Goal: Information Seeking & Learning: Learn about a topic

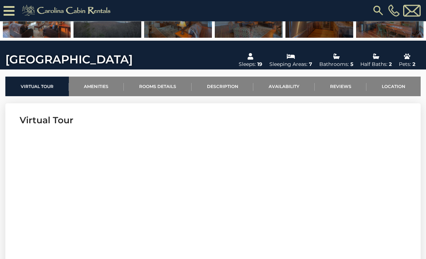
scroll to position [181, 0]
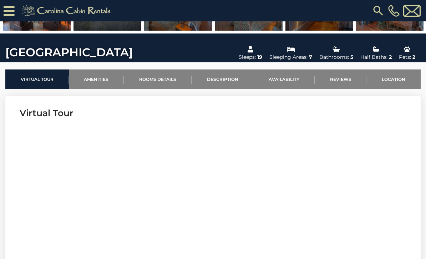
click at [155, 79] on link "Rooms Details" at bounding box center [158, 80] width 68 height 20
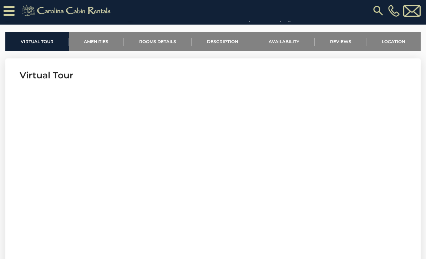
scroll to position [226, 0]
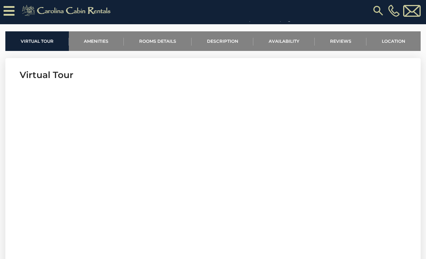
click at [101, 43] on link "Amenities" at bounding box center [96, 41] width 55 height 20
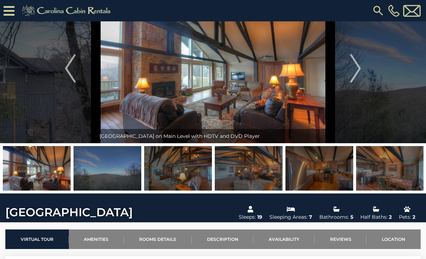
scroll to position [0, 0]
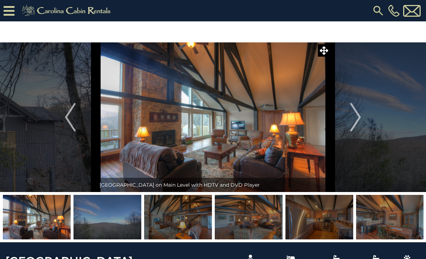
click at [356, 113] on img "Next" at bounding box center [355, 117] width 11 height 29
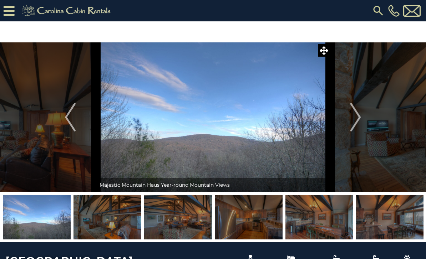
click at [356, 116] on img "Next" at bounding box center [355, 117] width 11 height 29
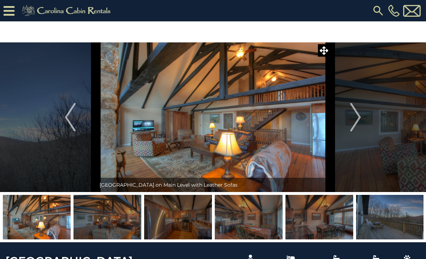
click at [357, 116] on img "Next" at bounding box center [355, 117] width 11 height 29
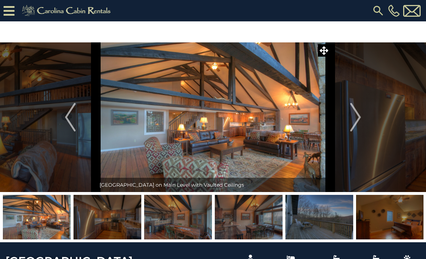
click at [357, 118] on img "Next" at bounding box center [355, 117] width 11 height 29
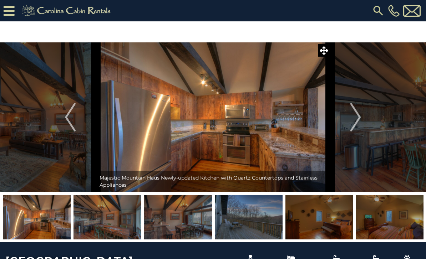
click at [358, 117] on img "Next" at bounding box center [355, 117] width 11 height 29
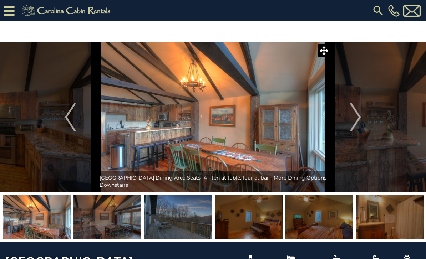
click at [359, 117] on img "Next" at bounding box center [355, 117] width 11 height 29
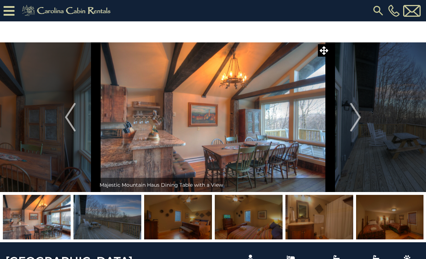
click at [358, 118] on img "Next" at bounding box center [355, 117] width 11 height 29
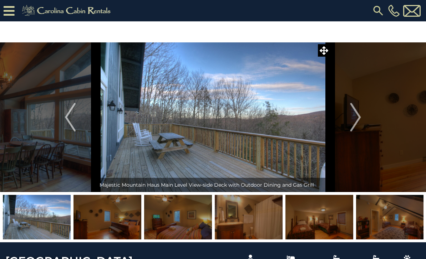
click at [358, 117] on img "Next" at bounding box center [355, 117] width 11 height 29
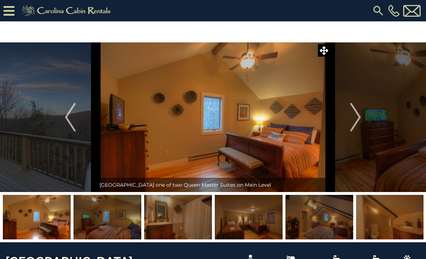
click at [357, 113] on img "Next" at bounding box center [355, 117] width 11 height 29
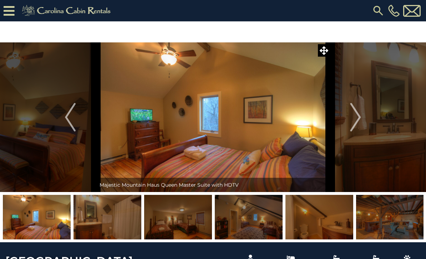
click at [355, 115] on img "Next" at bounding box center [355, 117] width 11 height 29
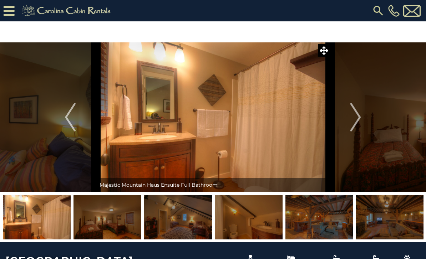
click at [355, 117] on img "Next" at bounding box center [355, 117] width 11 height 29
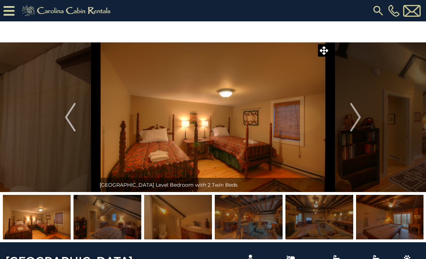
click at [357, 116] on img "Next" at bounding box center [355, 117] width 11 height 29
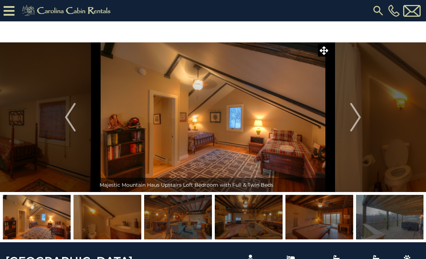
click at [357, 116] on img "Next" at bounding box center [355, 117] width 11 height 29
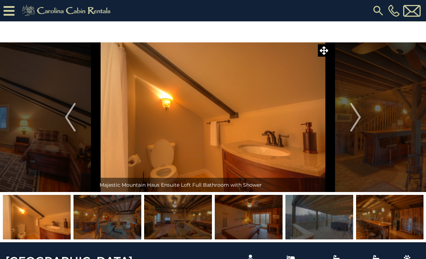
click at [355, 117] on img "Next" at bounding box center [355, 117] width 11 height 29
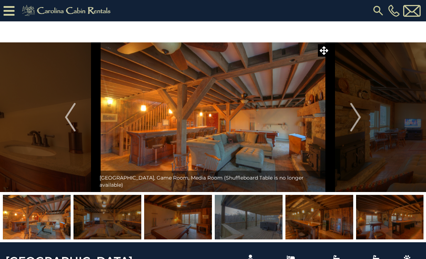
click at [355, 117] on img "Next" at bounding box center [355, 117] width 11 height 29
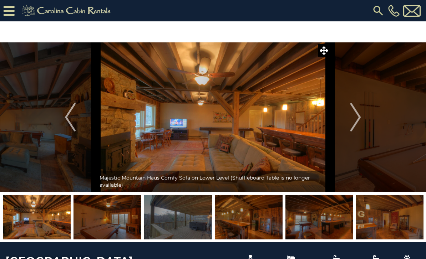
click at [355, 117] on img "Next" at bounding box center [355, 117] width 11 height 29
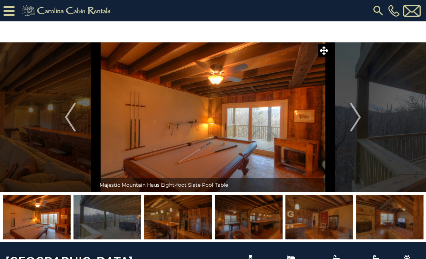
click at [355, 117] on img "Next" at bounding box center [355, 117] width 11 height 29
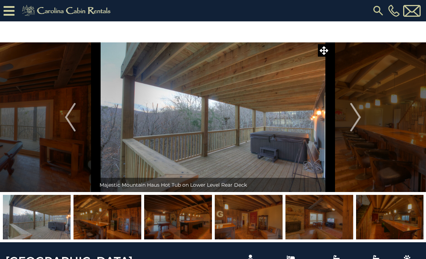
click at [355, 117] on img "Next" at bounding box center [355, 117] width 11 height 29
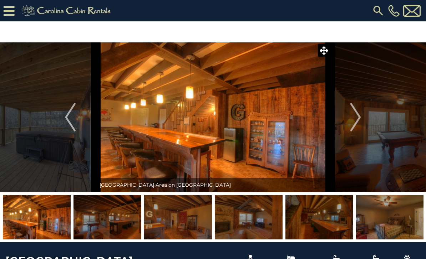
click at [355, 117] on img "Next" at bounding box center [355, 117] width 11 height 29
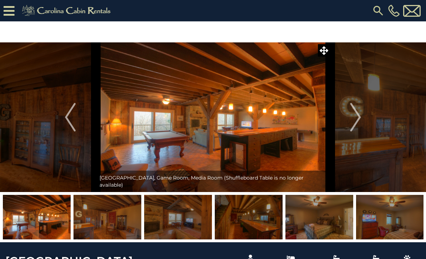
click at [354, 117] on img "Next" at bounding box center [355, 117] width 11 height 29
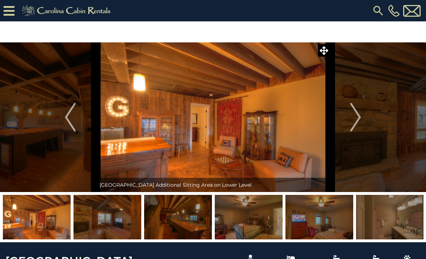
click at [355, 117] on img "Next" at bounding box center [355, 117] width 11 height 29
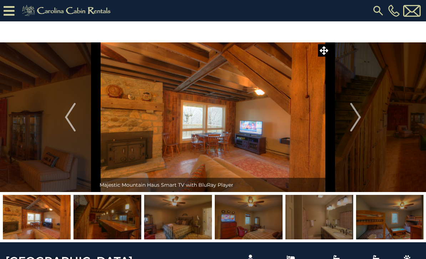
click at [355, 117] on img "Next" at bounding box center [355, 117] width 11 height 29
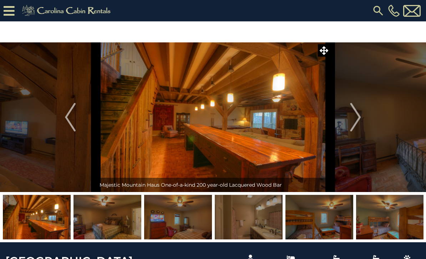
click at [354, 117] on img "Next" at bounding box center [355, 117] width 11 height 29
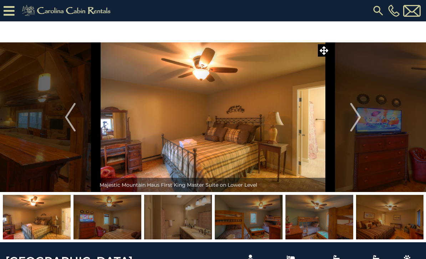
click at [354, 117] on img "Next" at bounding box center [355, 117] width 11 height 29
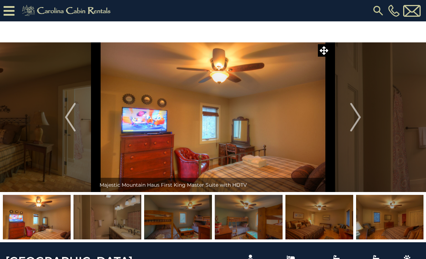
click at [355, 116] on img "Next" at bounding box center [355, 117] width 11 height 29
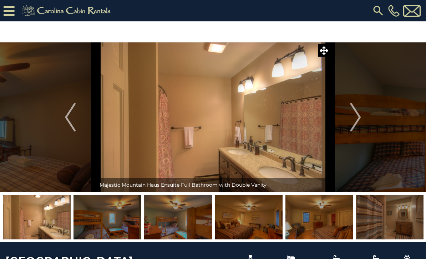
click at [354, 118] on img "Next" at bounding box center [355, 117] width 11 height 29
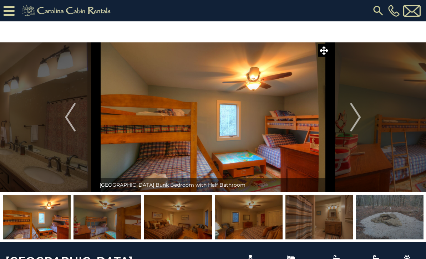
click at [357, 116] on img "Next" at bounding box center [355, 117] width 11 height 29
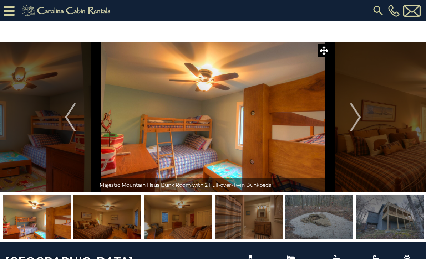
click at [356, 119] on img "Next" at bounding box center [355, 117] width 11 height 29
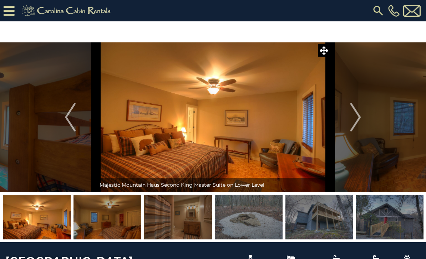
click at [355, 118] on img "Next" at bounding box center [355, 117] width 11 height 29
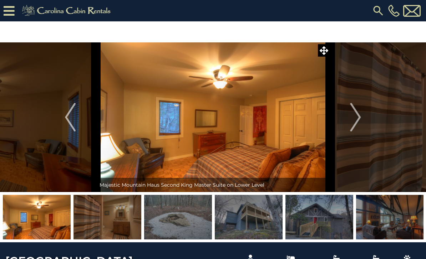
click at [354, 118] on img "Next" at bounding box center [355, 117] width 11 height 29
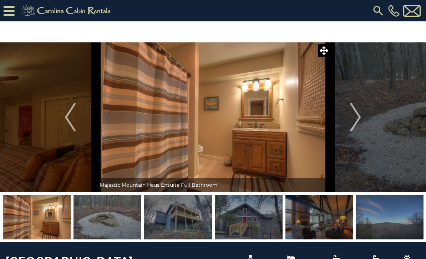
click at [354, 119] on img "Next" at bounding box center [355, 117] width 11 height 29
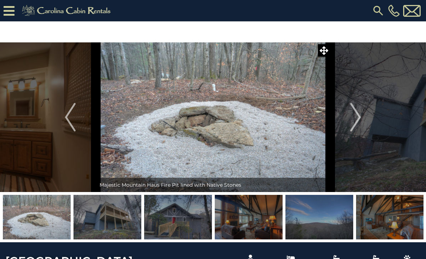
click at [354, 119] on img "Next" at bounding box center [355, 117] width 11 height 29
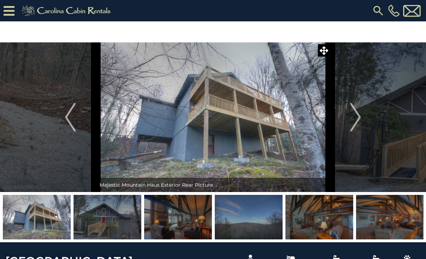
click at [355, 118] on img "Next" at bounding box center [355, 117] width 11 height 29
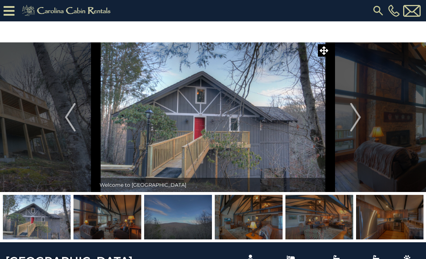
click at [355, 117] on img "Next" at bounding box center [355, 117] width 11 height 29
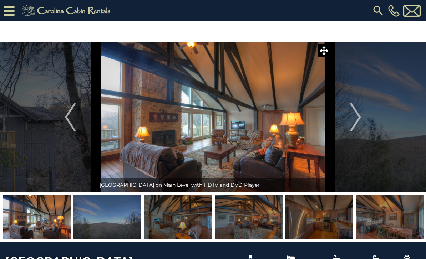
click at [354, 117] on img "Next" at bounding box center [355, 117] width 11 height 29
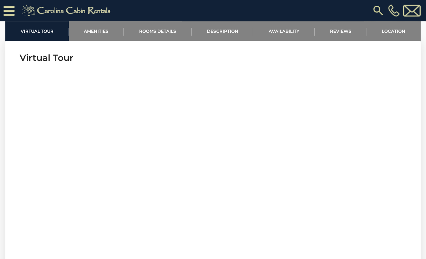
scroll to position [243, 0]
click at [343, 32] on link "Reviews" at bounding box center [341, 31] width 52 height 20
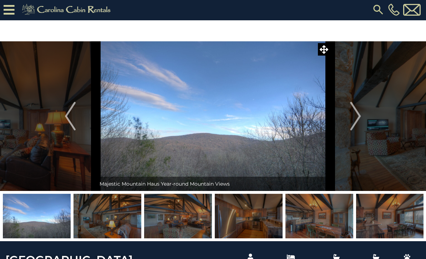
scroll to position [0, 0]
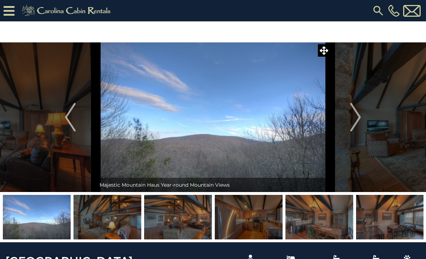
click at [11, 10] on icon at bounding box center [9, 11] width 11 height 12
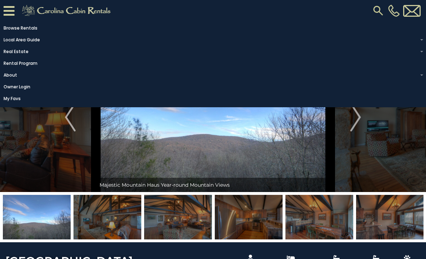
click at [8, 12] on icon at bounding box center [9, 11] width 11 height 12
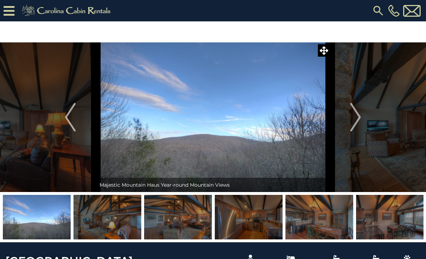
click at [76, 112] on button "Previous" at bounding box center [70, 117] width 51 height 150
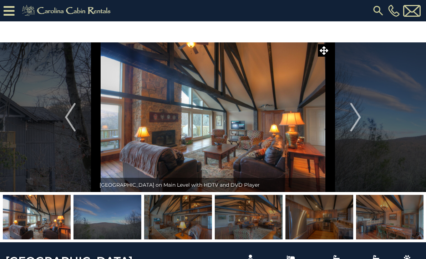
click at [362, 123] on button "Next" at bounding box center [355, 117] width 51 height 150
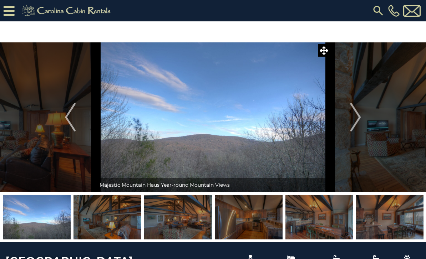
click at [354, 122] on img "Next" at bounding box center [355, 117] width 11 height 29
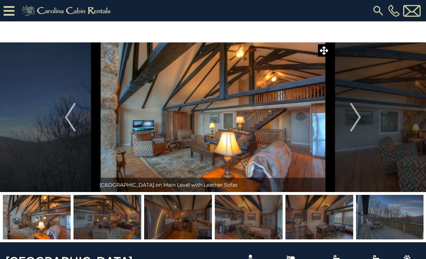
click at [358, 113] on img "Next" at bounding box center [355, 117] width 11 height 29
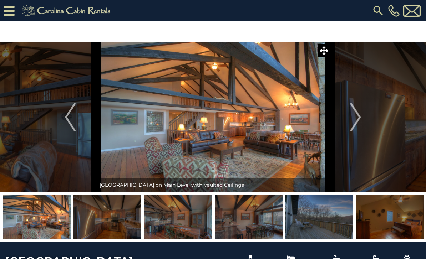
click at [356, 119] on img "Next" at bounding box center [355, 117] width 11 height 29
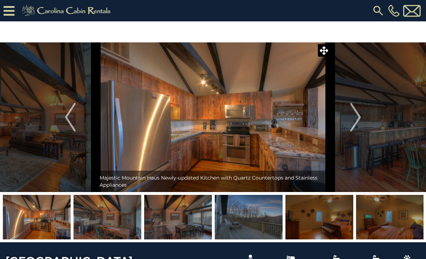
click at [355, 119] on img "Next" at bounding box center [355, 117] width 11 height 29
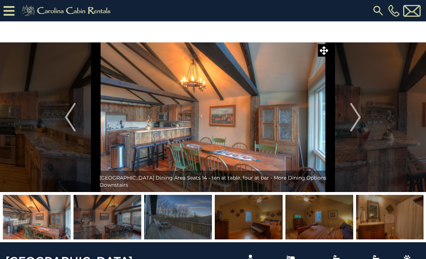
click at [358, 117] on img "Next" at bounding box center [355, 117] width 11 height 29
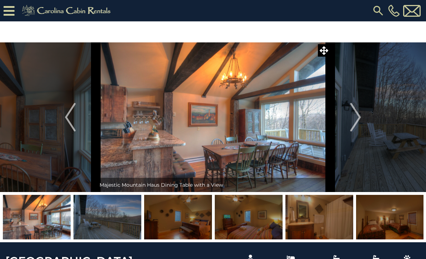
click at [360, 119] on img "Next" at bounding box center [355, 117] width 11 height 29
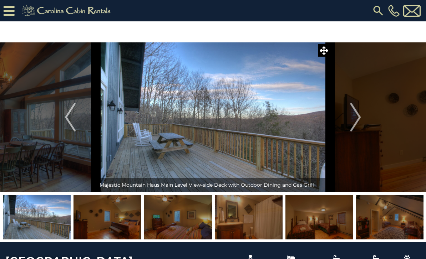
click at [360, 124] on img "Next" at bounding box center [355, 117] width 11 height 29
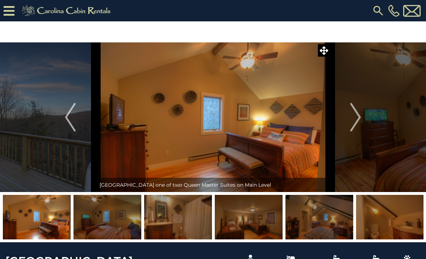
click at [357, 119] on img "Next" at bounding box center [355, 117] width 11 height 29
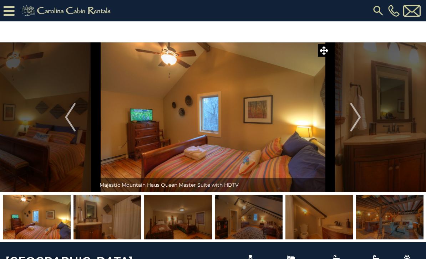
click at [360, 124] on img "Next" at bounding box center [355, 117] width 11 height 29
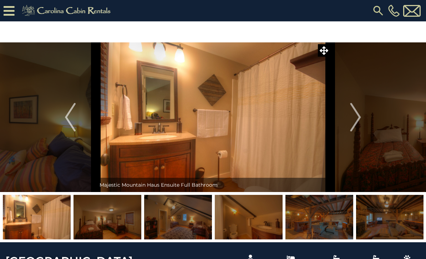
click at [360, 119] on img "Next" at bounding box center [355, 117] width 11 height 29
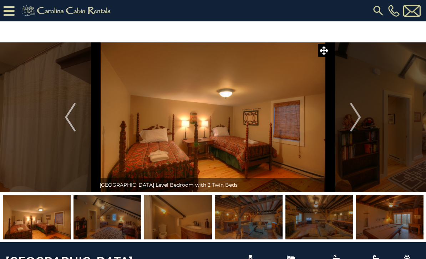
click at [361, 123] on img "Next" at bounding box center [355, 117] width 11 height 29
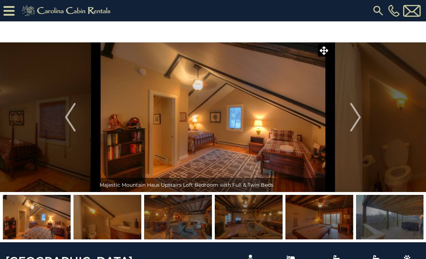
click at [361, 118] on img "Next" at bounding box center [355, 117] width 11 height 29
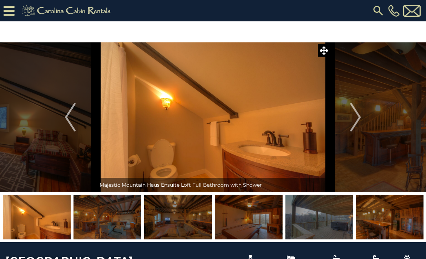
click at [360, 122] on img "Next" at bounding box center [355, 117] width 11 height 29
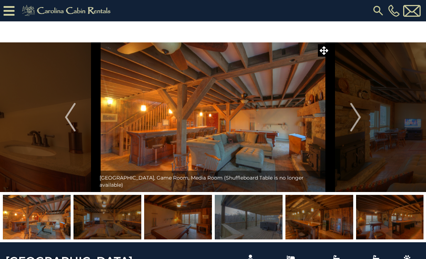
click at [361, 117] on img "Next" at bounding box center [355, 117] width 11 height 29
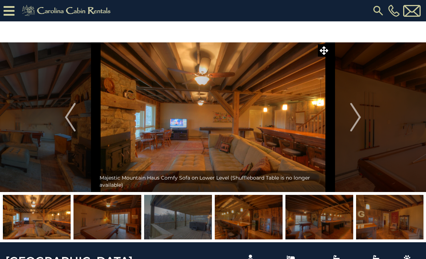
click at [364, 122] on button "Next" at bounding box center [355, 117] width 51 height 150
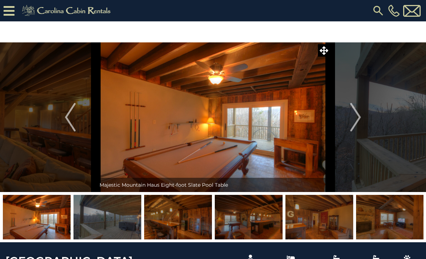
click at [360, 123] on img "Next" at bounding box center [355, 117] width 11 height 29
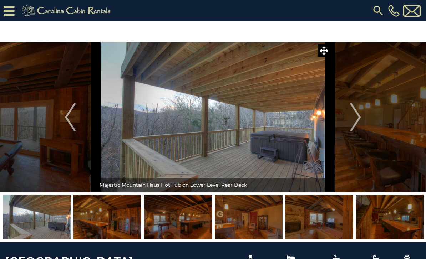
click at [363, 120] on button "Next" at bounding box center [355, 117] width 51 height 150
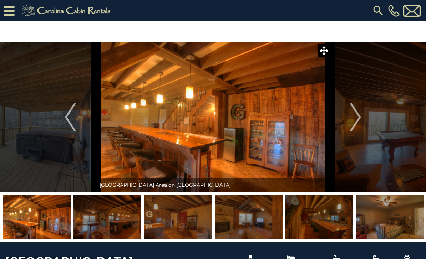
click at [362, 128] on button "Next" at bounding box center [355, 117] width 51 height 150
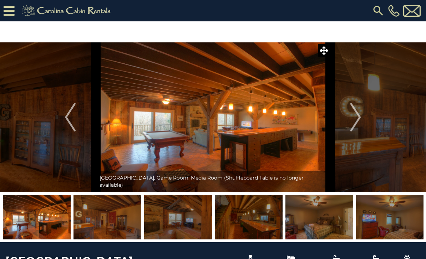
click at [363, 129] on button "Next" at bounding box center [355, 117] width 51 height 150
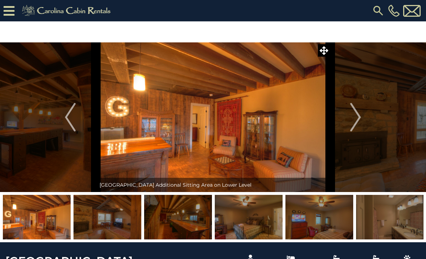
click at [361, 131] on img "Next" at bounding box center [355, 117] width 11 height 29
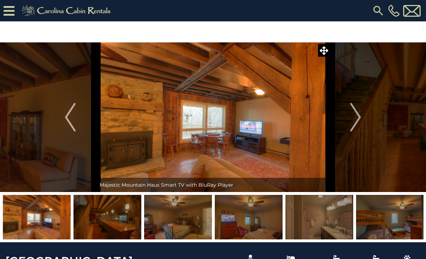
click at [360, 128] on img "Next" at bounding box center [355, 117] width 11 height 29
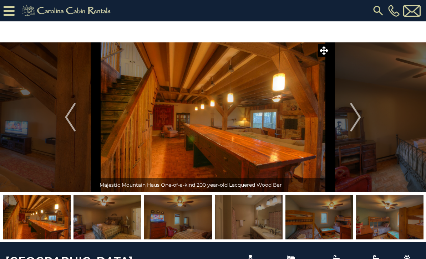
click at [359, 125] on img "Next" at bounding box center [355, 117] width 11 height 29
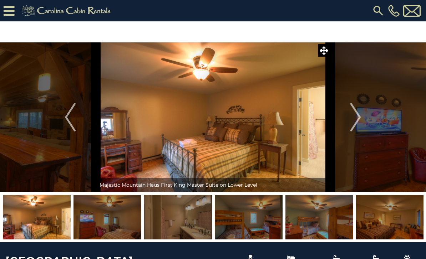
click at [360, 124] on img "Next" at bounding box center [355, 117] width 11 height 29
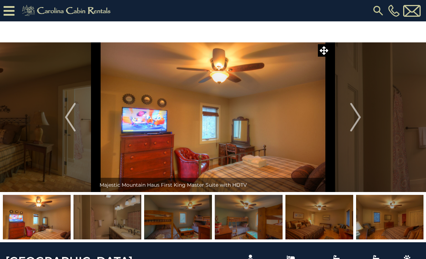
click at [361, 121] on img "Next" at bounding box center [355, 117] width 11 height 29
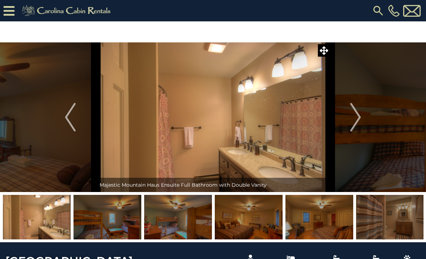
click at [362, 123] on button "Next" at bounding box center [355, 117] width 51 height 150
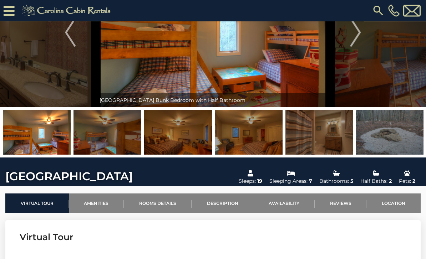
scroll to position [102, 0]
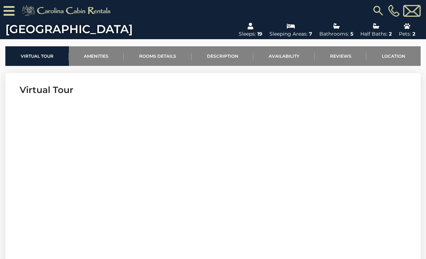
click at [397, 54] on link "Location" at bounding box center [394, 56] width 54 height 20
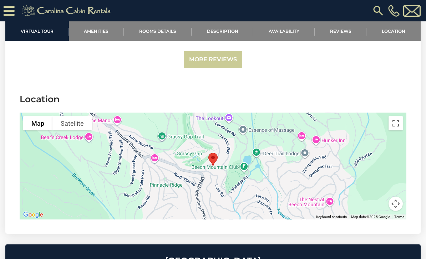
scroll to position [1912, 0]
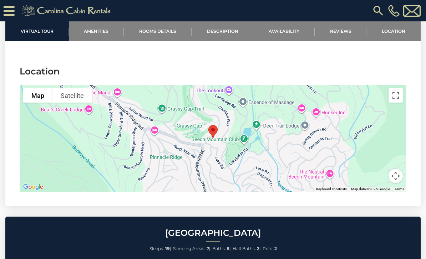
click at [219, 127] on img "Majestic Mountain Haus" at bounding box center [213, 131] width 15 height 19
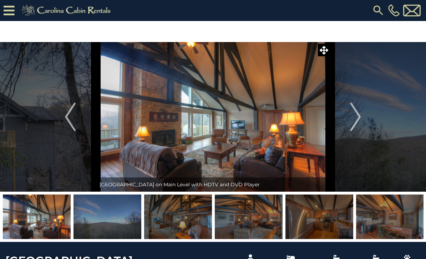
scroll to position [0, 0]
